Goal: Transaction & Acquisition: Purchase product/service

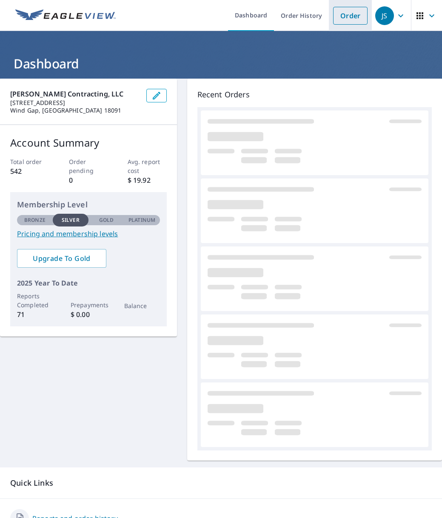
click at [350, 14] on link "Order" at bounding box center [350, 16] width 34 height 18
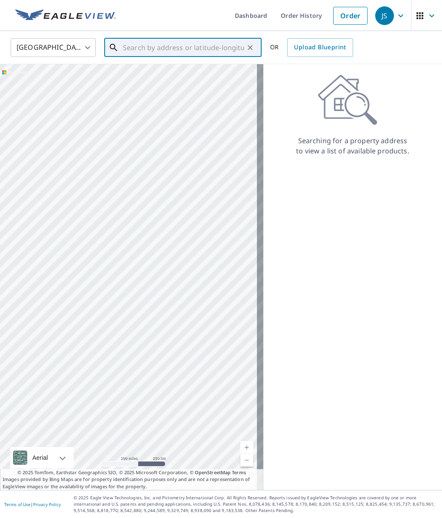
click at [167, 51] on input "text" at bounding box center [183, 48] width 121 height 24
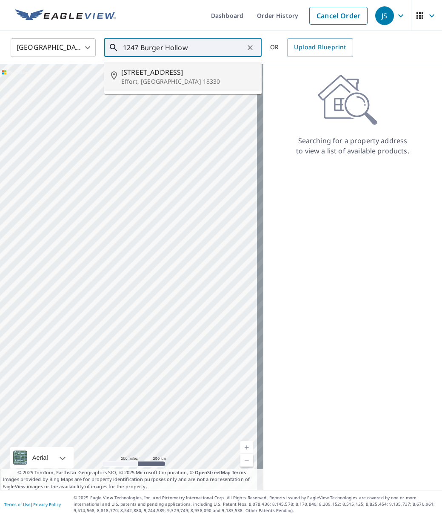
click at [176, 68] on span "[STREET_ADDRESS]" at bounding box center [187, 72] width 133 height 10
type input "[STREET_ADDRESS]"
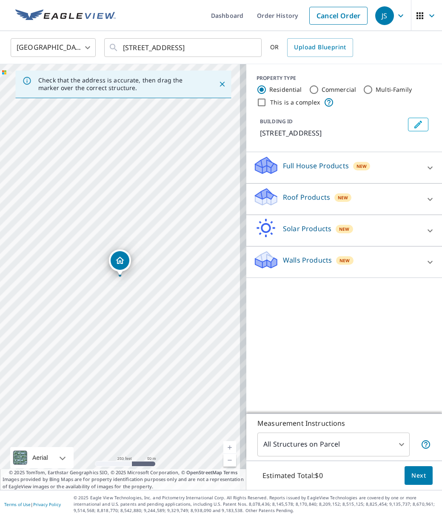
click at [223, 445] on link "Current Level 17, Zoom In" at bounding box center [229, 447] width 13 height 13
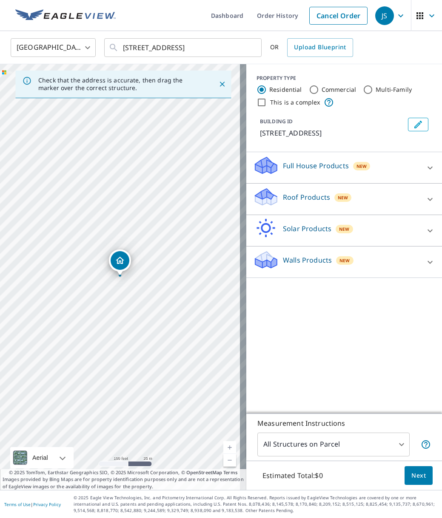
click at [223, 445] on link "Current Level 18, Zoom In" at bounding box center [229, 447] width 13 height 13
click at [268, 201] on icon at bounding box center [266, 200] width 22 height 10
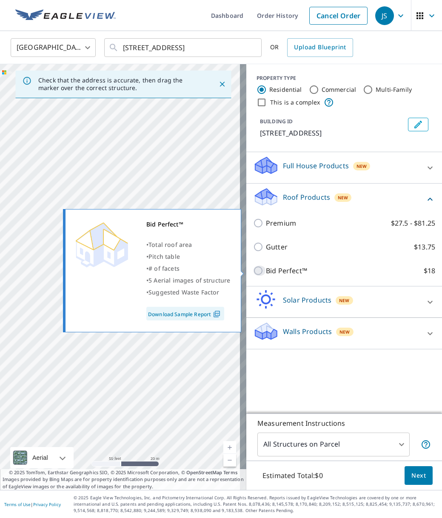
click at [254, 272] on input "Bid Perfect™ $18" at bounding box center [259, 271] width 13 height 10
checkbox input "true"
type input "1"
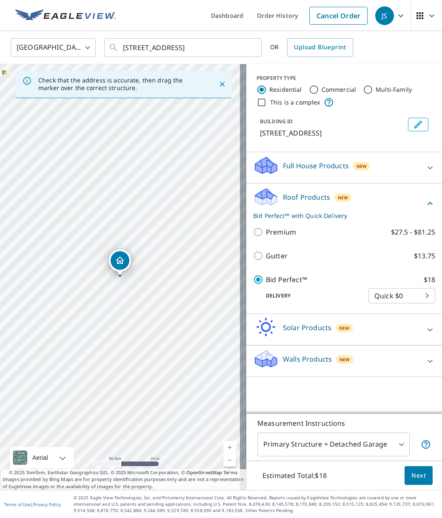
click at [424, 479] on button "Next" at bounding box center [418, 475] width 28 height 19
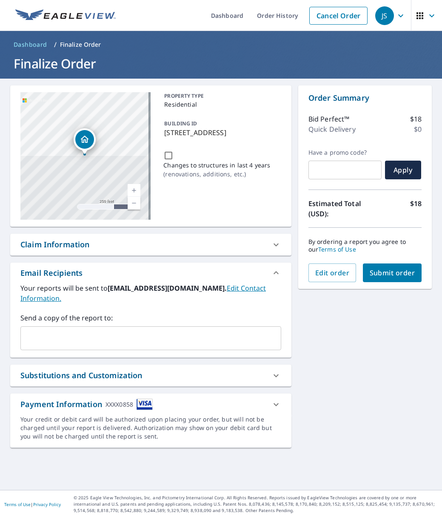
click at [136, 335] on input "text" at bounding box center [144, 338] width 240 height 16
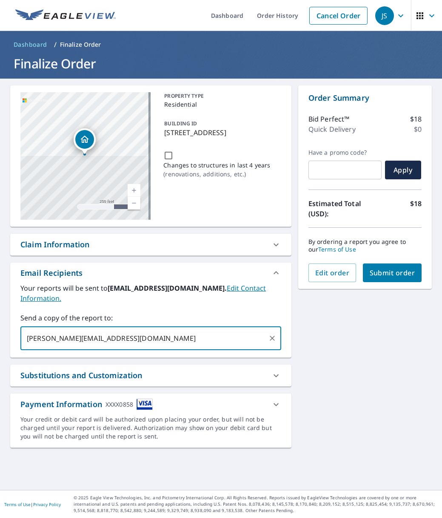
type input "[PERSON_NAME][EMAIL_ADDRESS][DOMAIN_NAME]"
click at [402, 278] on button "Submit order" at bounding box center [392, 273] width 59 height 19
